Goal: Task Accomplishment & Management: Manage account settings

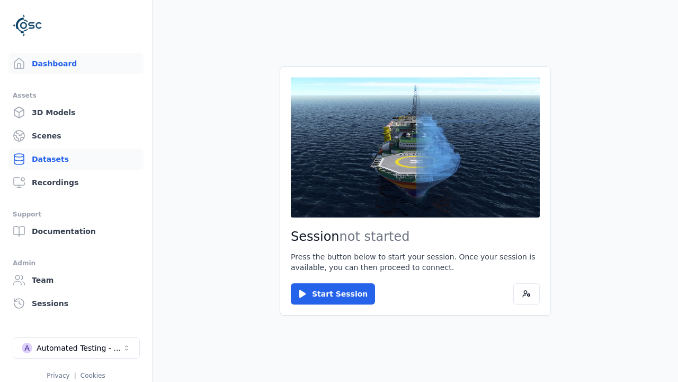
click at [76, 159] on link "Datasets" at bounding box center [75, 158] width 135 height 21
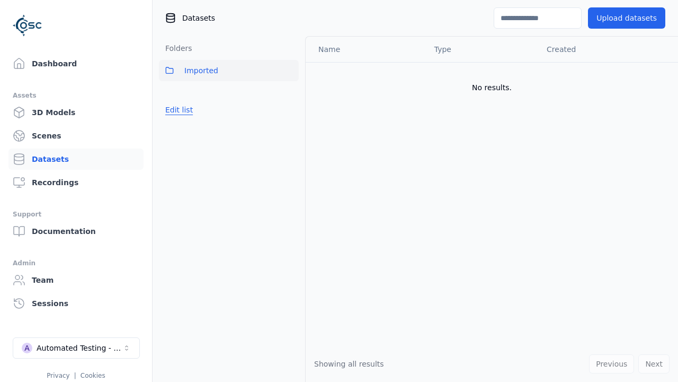
click at [178, 110] on button "Edit list" at bounding box center [179, 109] width 40 height 19
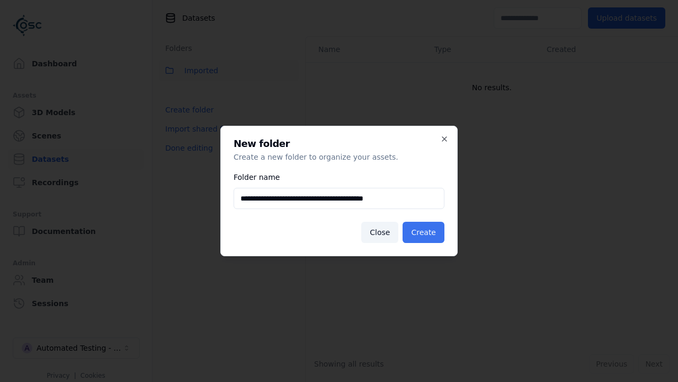
type input "**********"
click at [425, 232] on button "Create" at bounding box center [424, 232] width 42 height 21
click at [187, 157] on button "Done editing" at bounding box center [189, 147] width 60 height 19
click at [178, 138] on button "Done editing" at bounding box center [189, 147] width 60 height 19
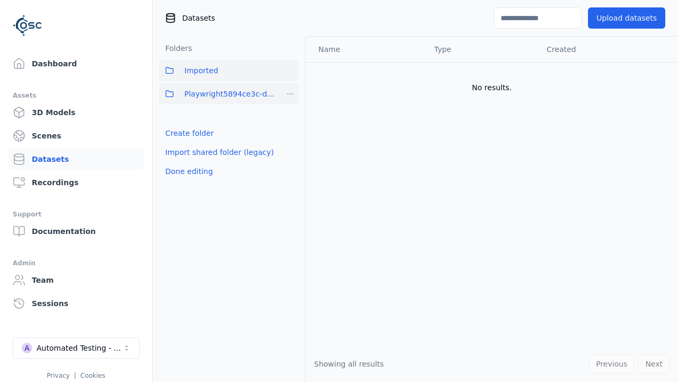
click at [290, 94] on html "Support Dashboard Assets 3D Models Scenes Datasets Recordings Support Documenta…" at bounding box center [339, 191] width 678 height 382
click at [290, 132] on div "Share" at bounding box center [294, 132] width 71 height 17
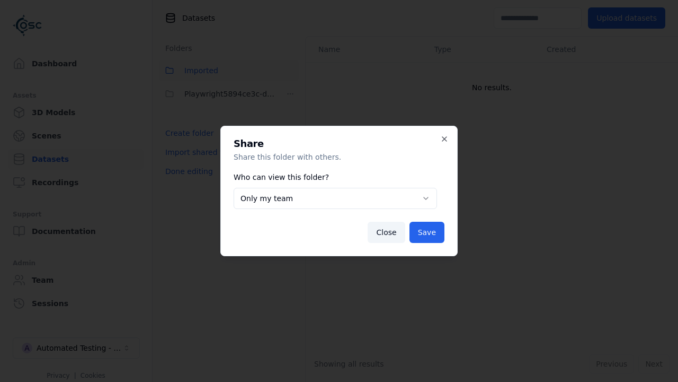
click at [335, 198] on button "Only my team" at bounding box center [336, 198] width 204 height 21
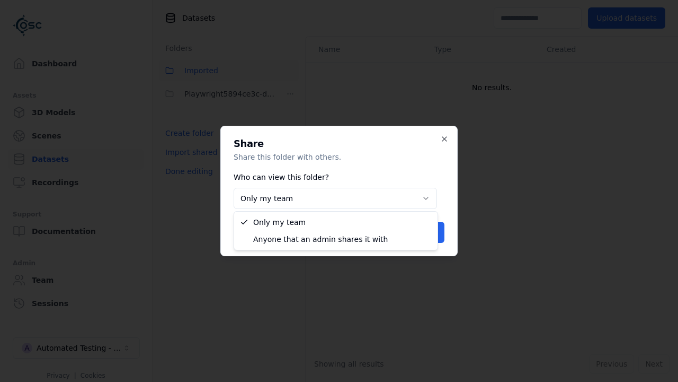
select select "****"
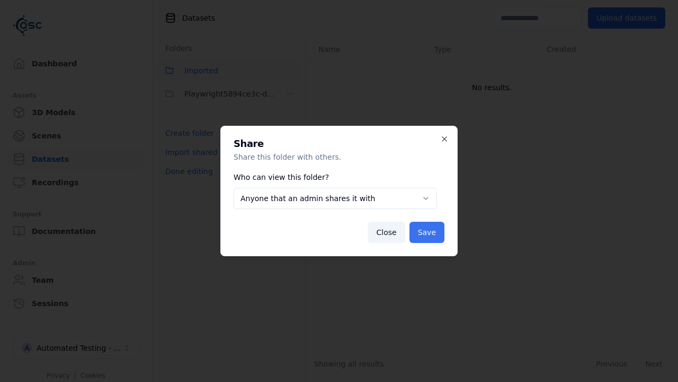
click at [428, 232] on button "Save" at bounding box center [427, 232] width 35 height 21
click at [187, 171] on button "Done editing" at bounding box center [189, 171] width 60 height 19
click at [76, 348] on div "Automated Testing - Playwright" at bounding box center [80, 347] width 86 height 11
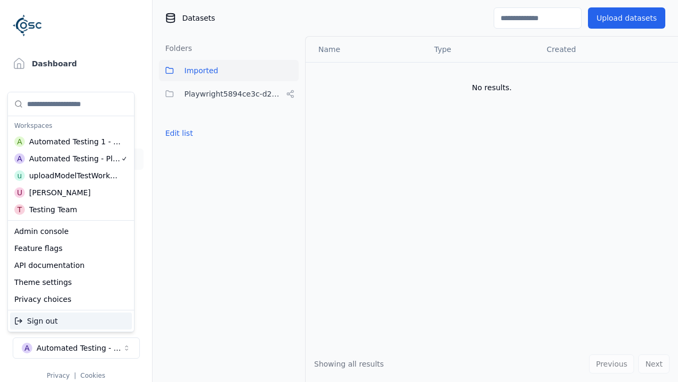
click at [69, 142] on div "Automated Testing 1 - Playwright" at bounding box center [75, 141] width 92 height 11
click at [339, 191] on html "Support Dashboard Assets 3D Models Scenes Datasets Recordings Support Documenta…" at bounding box center [339, 191] width 678 height 382
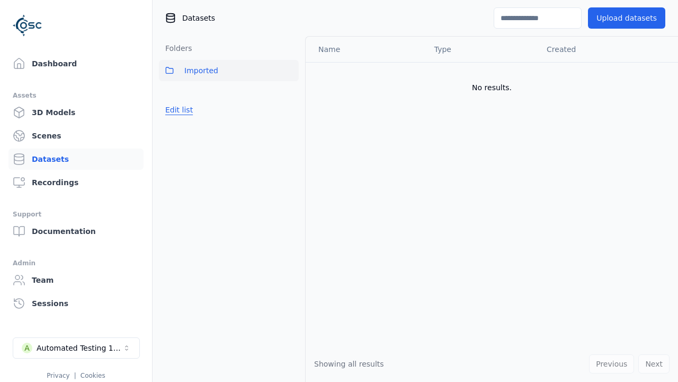
click at [178, 110] on button "Edit list" at bounding box center [179, 109] width 40 height 19
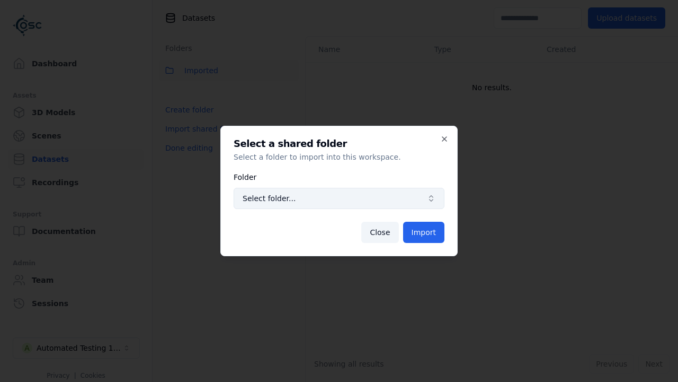
click at [339, 198] on span "Select folder..." at bounding box center [333, 198] width 180 height 11
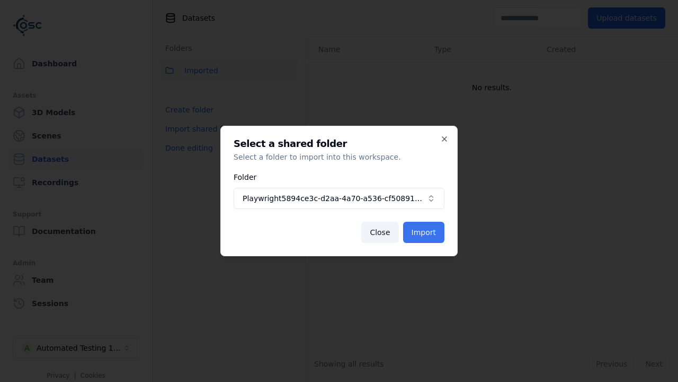
click at [425, 232] on button "Import" at bounding box center [423, 232] width 41 height 21
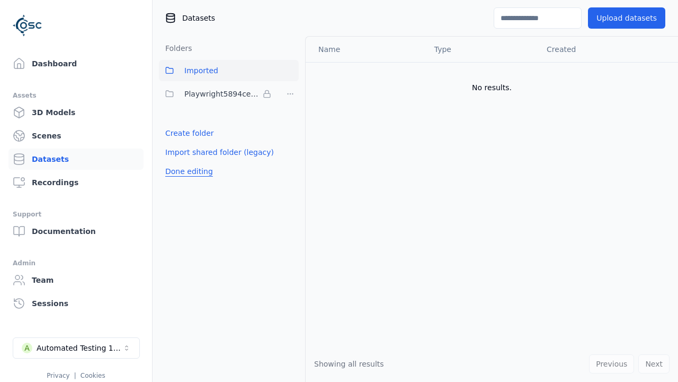
click at [217, 94] on span "Playwright5894ce3c-d2aa-4a70-a536-cf50891f5512" at bounding box center [221, 93] width 74 height 13
click at [187, 171] on button "Done editing" at bounding box center [189, 171] width 60 height 19
click at [178, 162] on button "Done editing" at bounding box center [189, 171] width 60 height 19
click at [290, 94] on html "Support Dashboard Assets 3D Models Scenes Datasets Recordings Support Documenta…" at bounding box center [339, 191] width 678 height 382
click at [339, 191] on html "Support Dashboard Assets 3D Models Scenes Datasets Recordings Support Documenta…" at bounding box center [339, 191] width 678 height 382
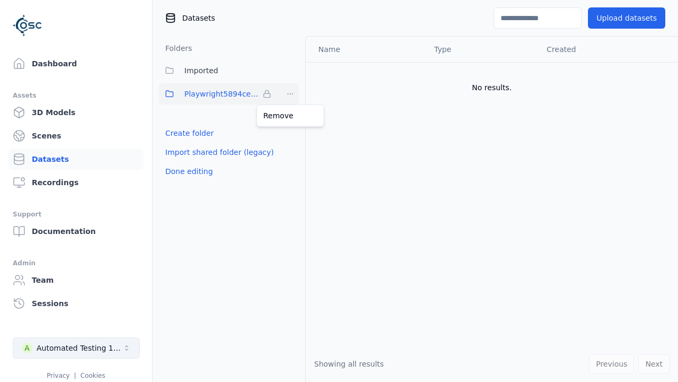
click at [187, 171] on button "Done editing" at bounding box center [189, 171] width 60 height 19
click at [76, 348] on div "Automated Testing 1 - Playwright" at bounding box center [80, 347] width 86 height 11
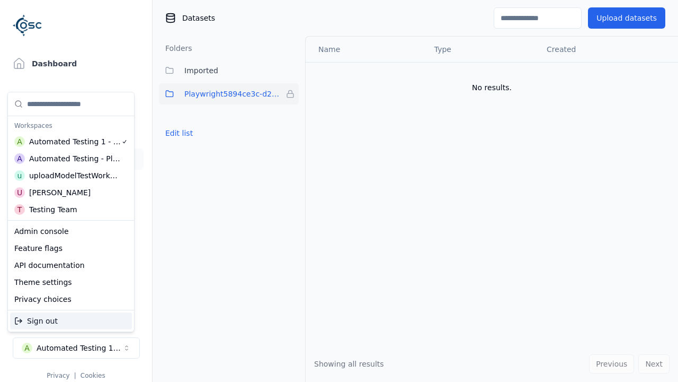
click at [69, 158] on div "Automated Testing - Playwright" at bounding box center [75, 158] width 92 height 11
click at [339, 191] on html "Support Dashboard Assets 3D Models Scenes Datasets Recordings Support Documenta…" at bounding box center [339, 191] width 678 height 382
click at [178, 133] on button "Edit list" at bounding box center [179, 132] width 40 height 19
click at [290, 94] on html "Support Dashboard Assets 3D Models Scenes Datasets Recordings Support Documenta…" at bounding box center [339, 191] width 678 height 382
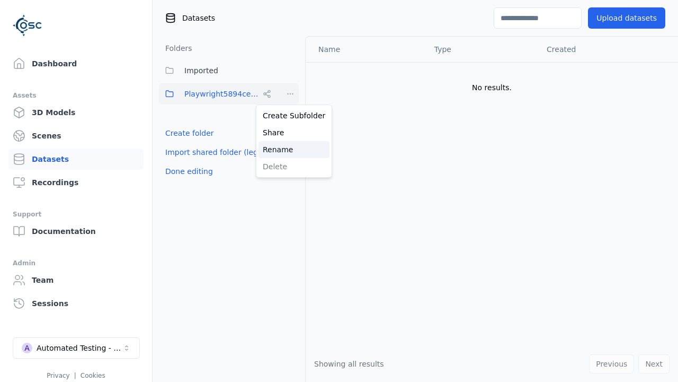
click at [290, 149] on div "Rename" at bounding box center [294, 149] width 71 height 17
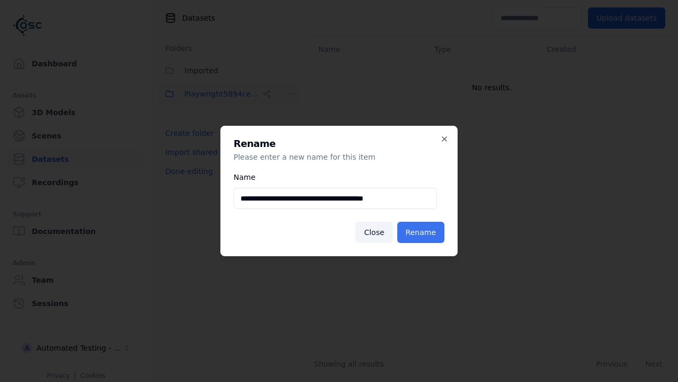
click at [335, 198] on input "**********" at bounding box center [336, 198] width 204 height 21
type input "**********"
click at [422, 232] on button "Rename" at bounding box center [420, 232] width 47 height 21
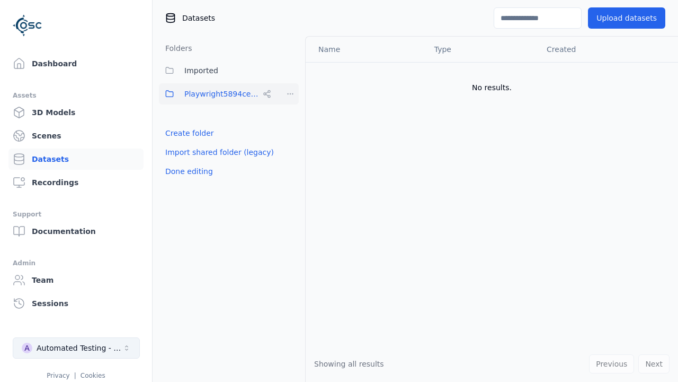
click at [187, 171] on button "Done editing" at bounding box center [189, 171] width 60 height 19
click at [76, 348] on div "Automated Testing - Playwright" at bounding box center [80, 347] width 86 height 11
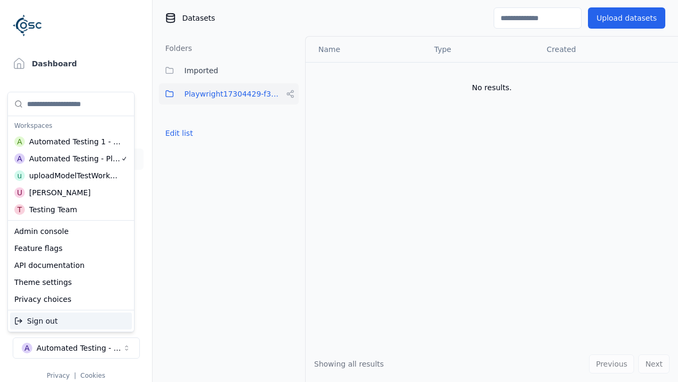
click at [69, 142] on div "Automated Testing 1 - Playwright" at bounding box center [75, 141] width 92 height 11
click at [339, 191] on html "Support Dashboard Assets 3D Models Scenes Datasets Recordings Support Documenta…" at bounding box center [339, 191] width 678 height 382
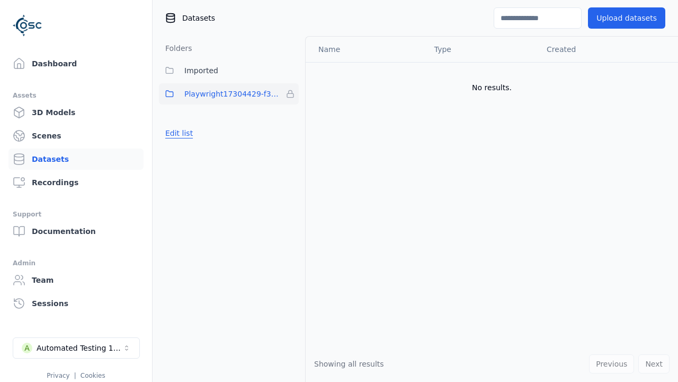
click at [178, 133] on button "Edit list" at bounding box center [179, 132] width 40 height 19
click at [290, 94] on html "Support Dashboard Assets 3D Models Scenes Datasets Recordings Support Documenta…" at bounding box center [339, 191] width 678 height 382
click at [290, 116] on div "Remove" at bounding box center [290, 115] width 63 height 17
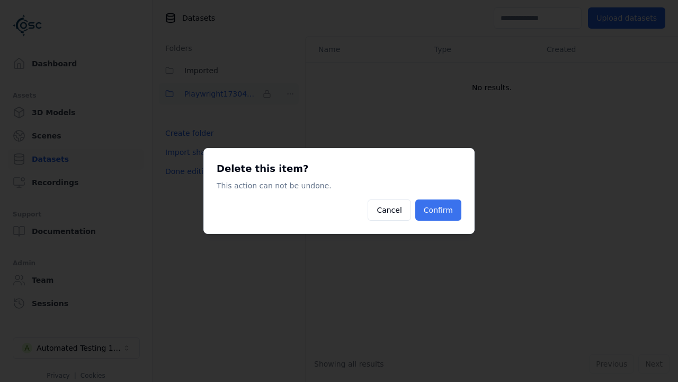
click at [439, 210] on button "Confirm" at bounding box center [439, 209] width 46 height 21
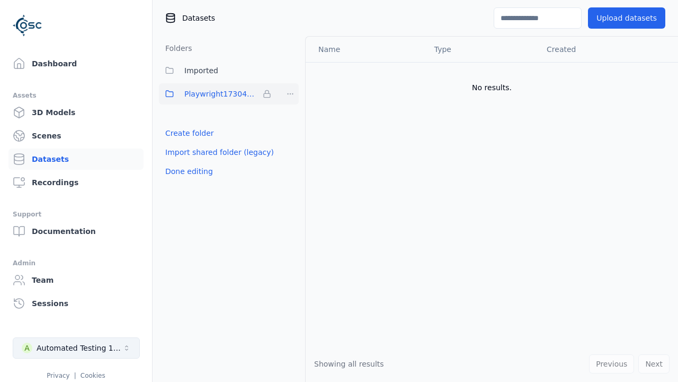
click at [187, 162] on button "Done editing" at bounding box center [189, 171] width 60 height 19
click at [76, 348] on div "Automated Testing 1 - Playwright" at bounding box center [80, 347] width 86 height 11
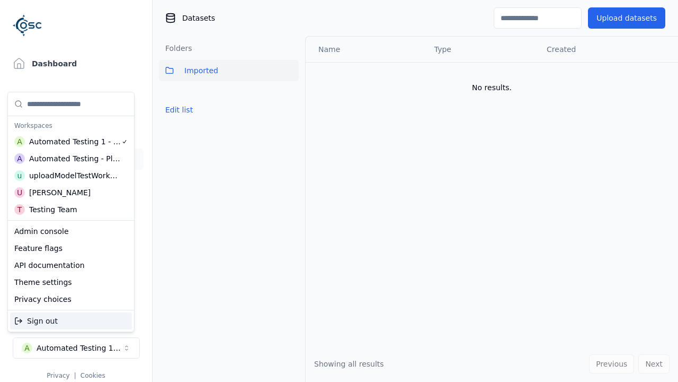
click at [69, 158] on div "Automated Testing - Playwright" at bounding box center [75, 158] width 92 height 11
click at [339, 191] on html "Support Dashboard Assets 3D Models Scenes Datasets Recordings Support Documenta…" at bounding box center [339, 191] width 678 height 382
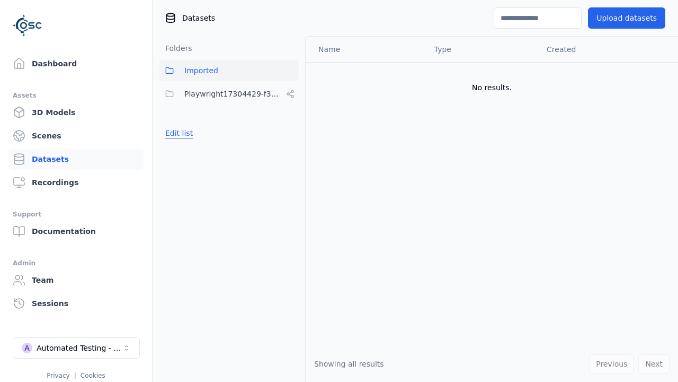
click at [178, 133] on button "Edit list" at bounding box center [179, 132] width 40 height 19
click at [290, 94] on html "Support Dashboard Assets 3D Models Scenes Datasets Recordings Support Documenta…" at bounding box center [339, 191] width 678 height 382
click at [290, 132] on div "Share" at bounding box center [294, 132] width 71 height 17
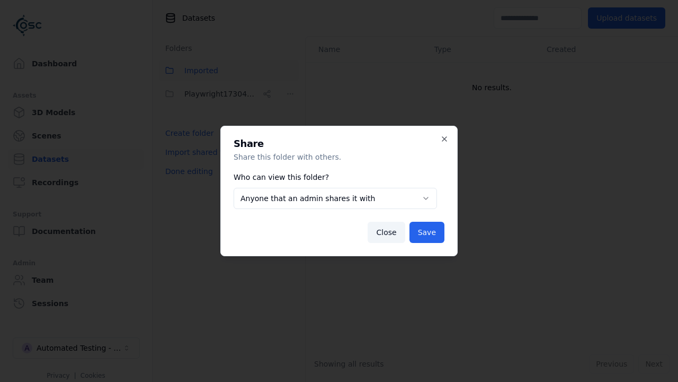
click at [335, 198] on button "Anyone that an admin shares it with" at bounding box center [336, 198] width 204 height 21
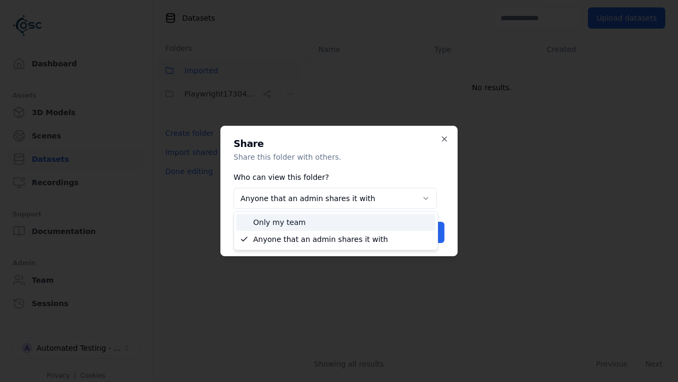
select select "*****"
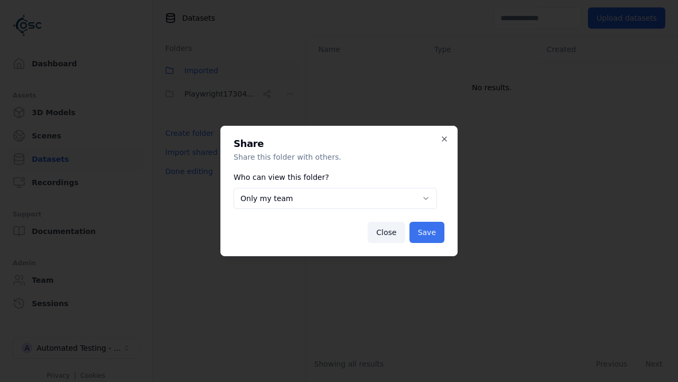
click at [428, 232] on button "Save" at bounding box center [427, 232] width 35 height 21
click at [187, 171] on button "Done editing" at bounding box center [189, 171] width 60 height 19
click at [178, 162] on button "Done editing" at bounding box center [189, 171] width 60 height 19
click at [290, 94] on html "**********" at bounding box center [339, 191] width 678 height 382
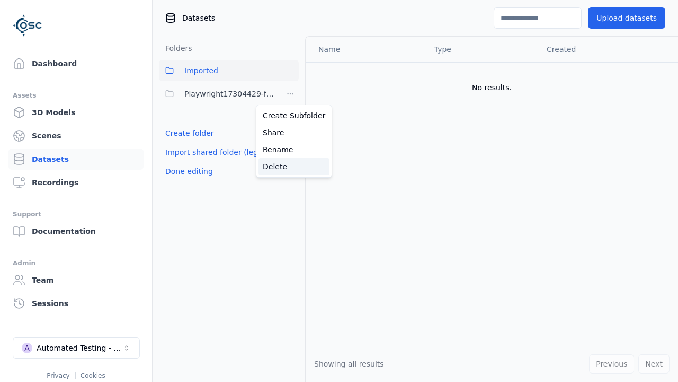
click at [290, 166] on div "Delete" at bounding box center [294, 166] width 71 height 17
